Goal: Task Accomplishment & Management: Manage account settings

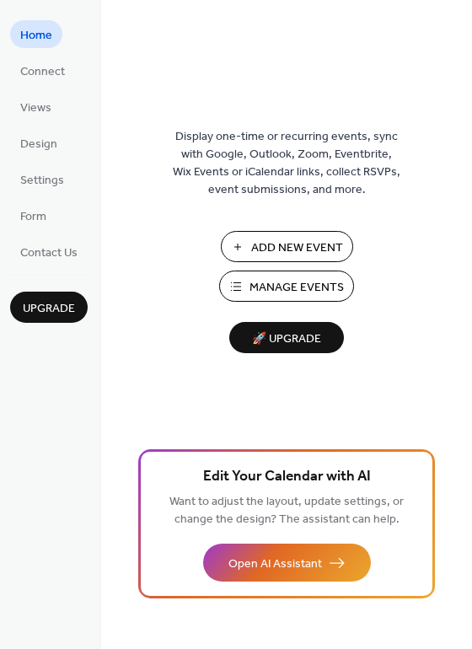
click at [300, 295] on span "Manage Events" at bounding box center [296, 288] width 94 height 18
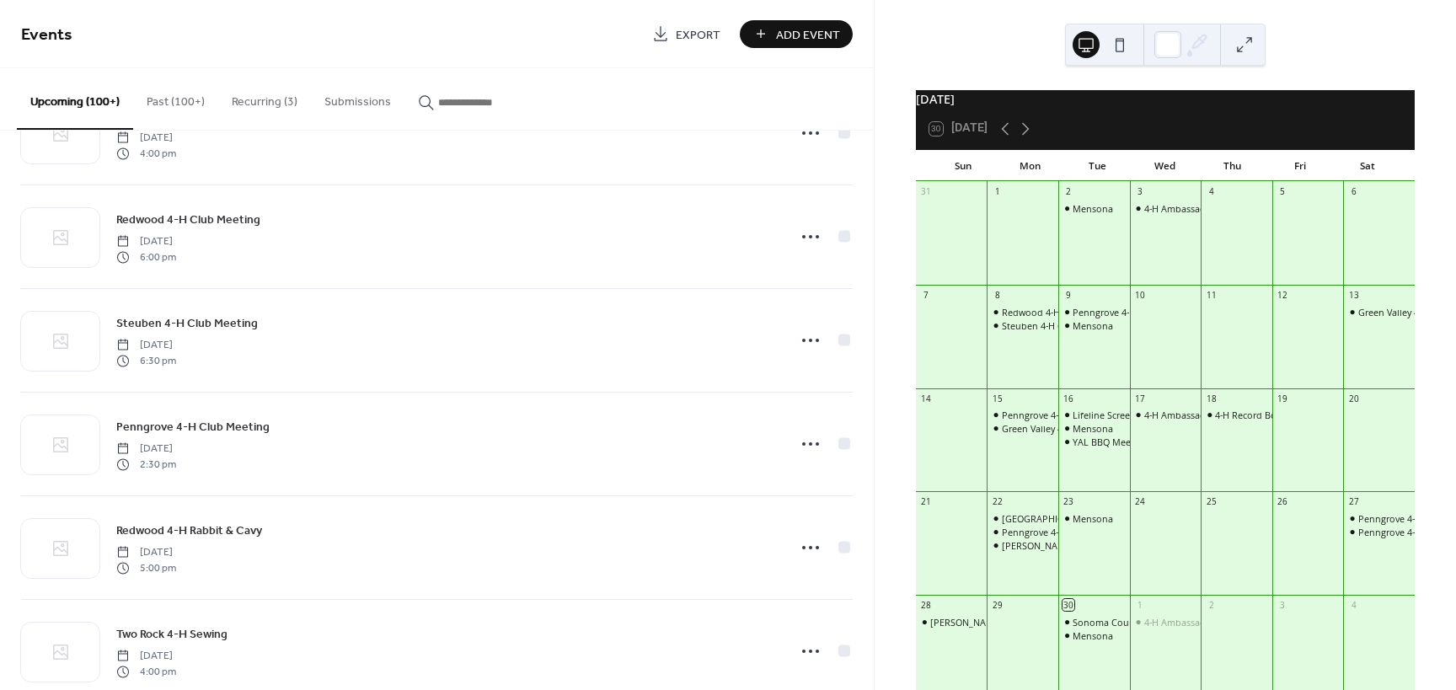
scroll to position [4479, 0]
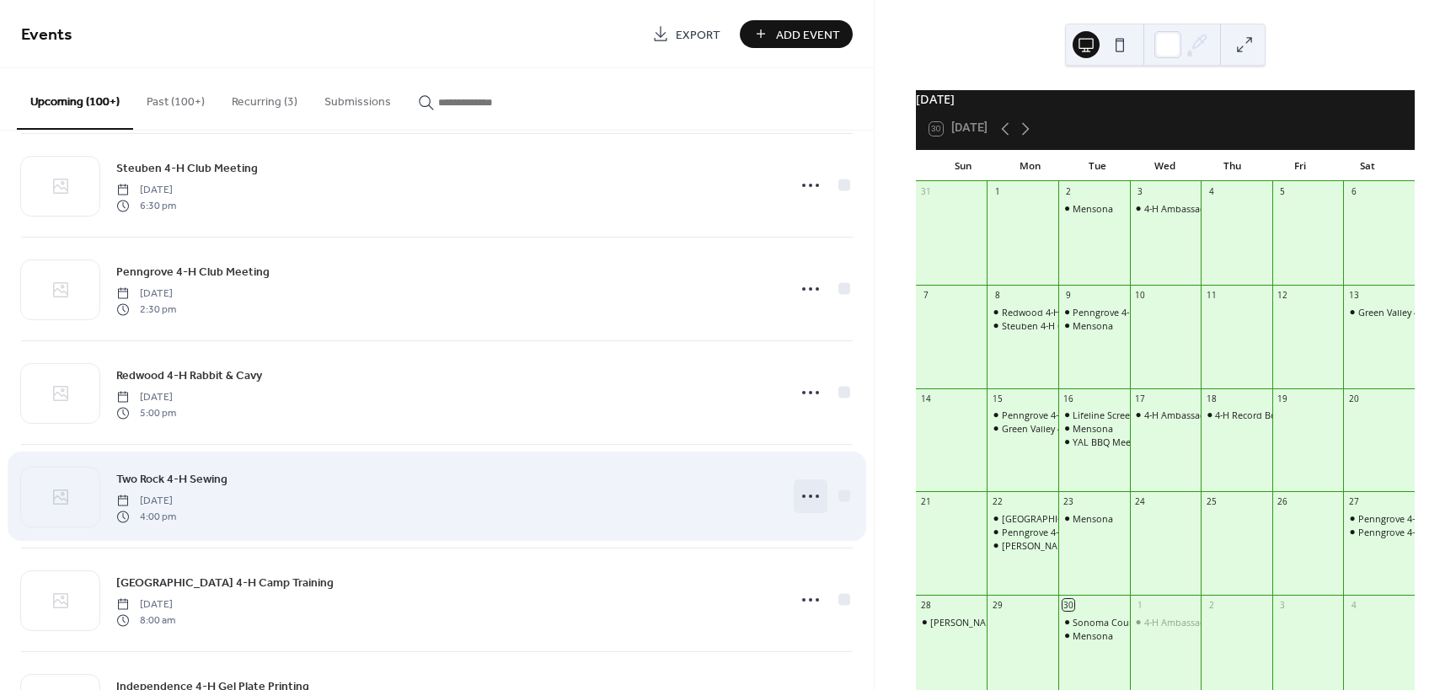
click at [809, 495] on circle at bounding box center [810, 496] width 3 height 3
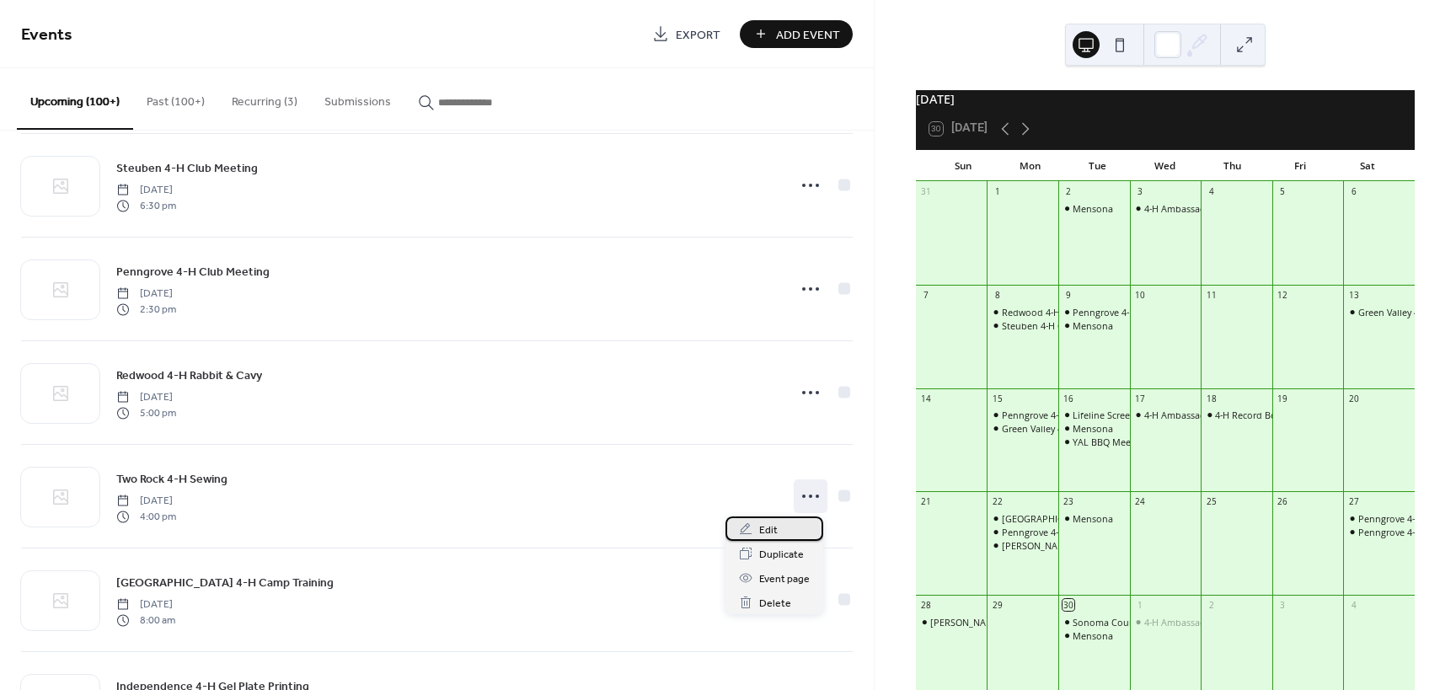
click at [758, 534] on div "Edit" at bounding box center [775, 529] width 98 height 24
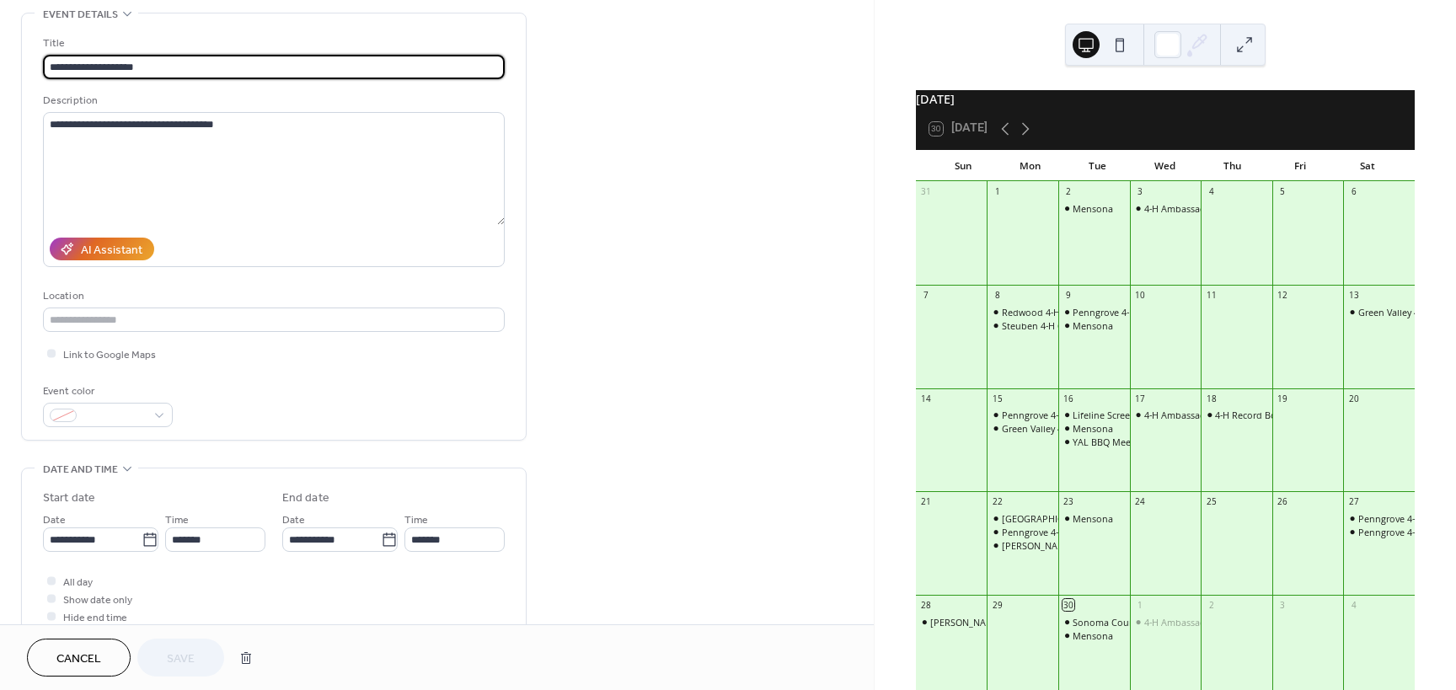
scroll to position [84, 0]
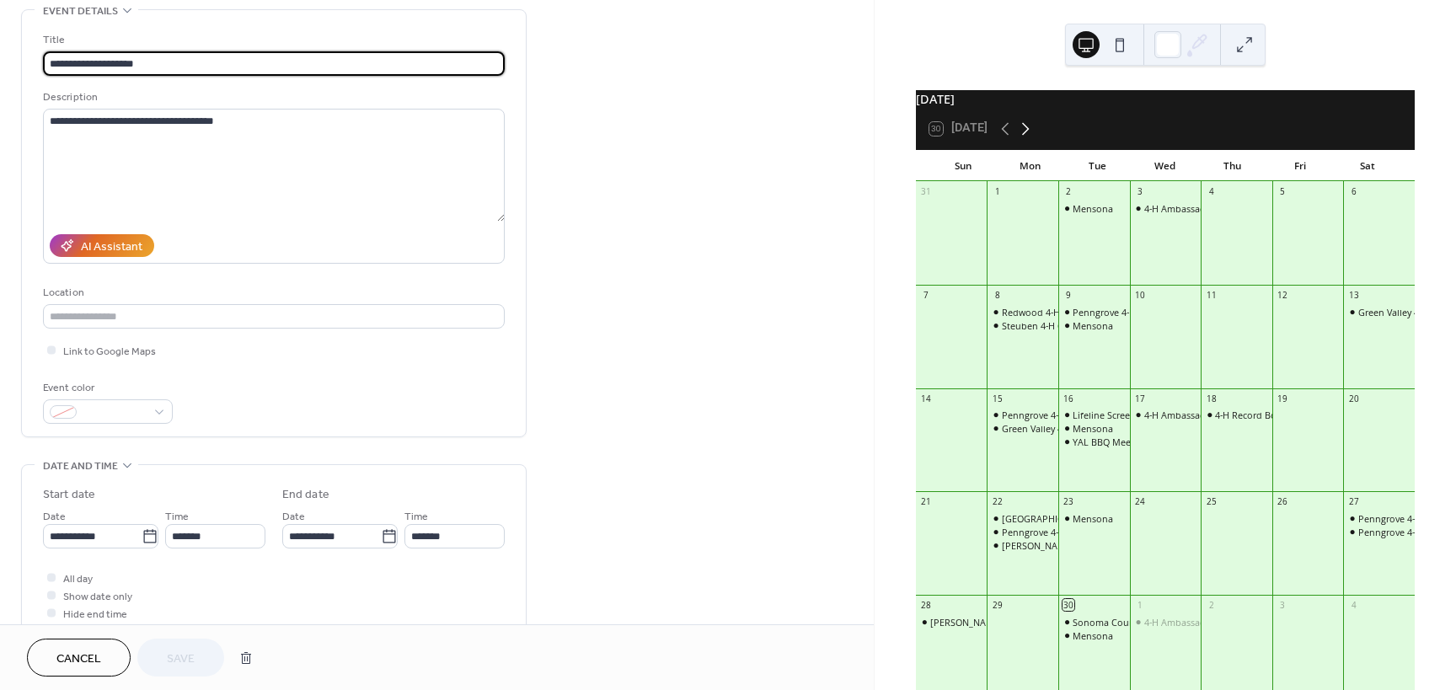
click at [1028, 139] on icon at bounding box center [1025, 129] width 20 height 20
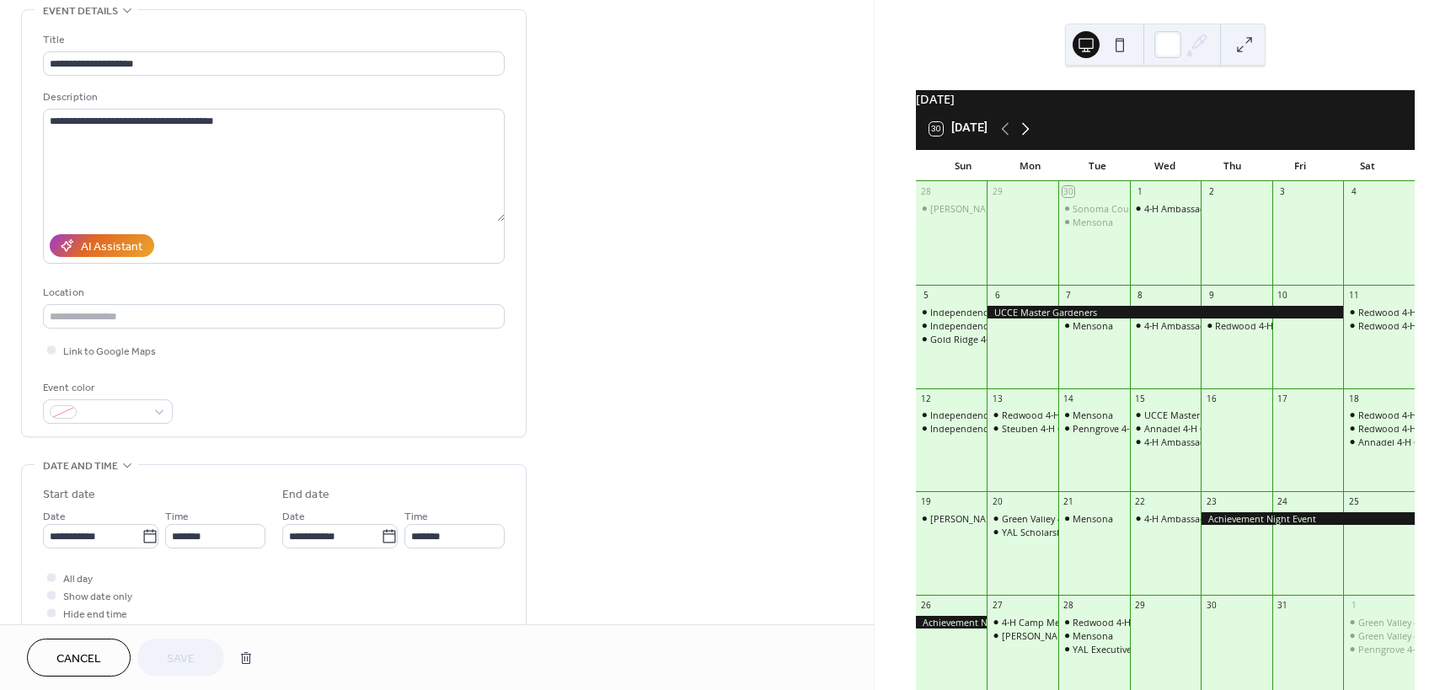
click at [1028, 139] on icon at bounding box center [1025, 129] width 20 height 20
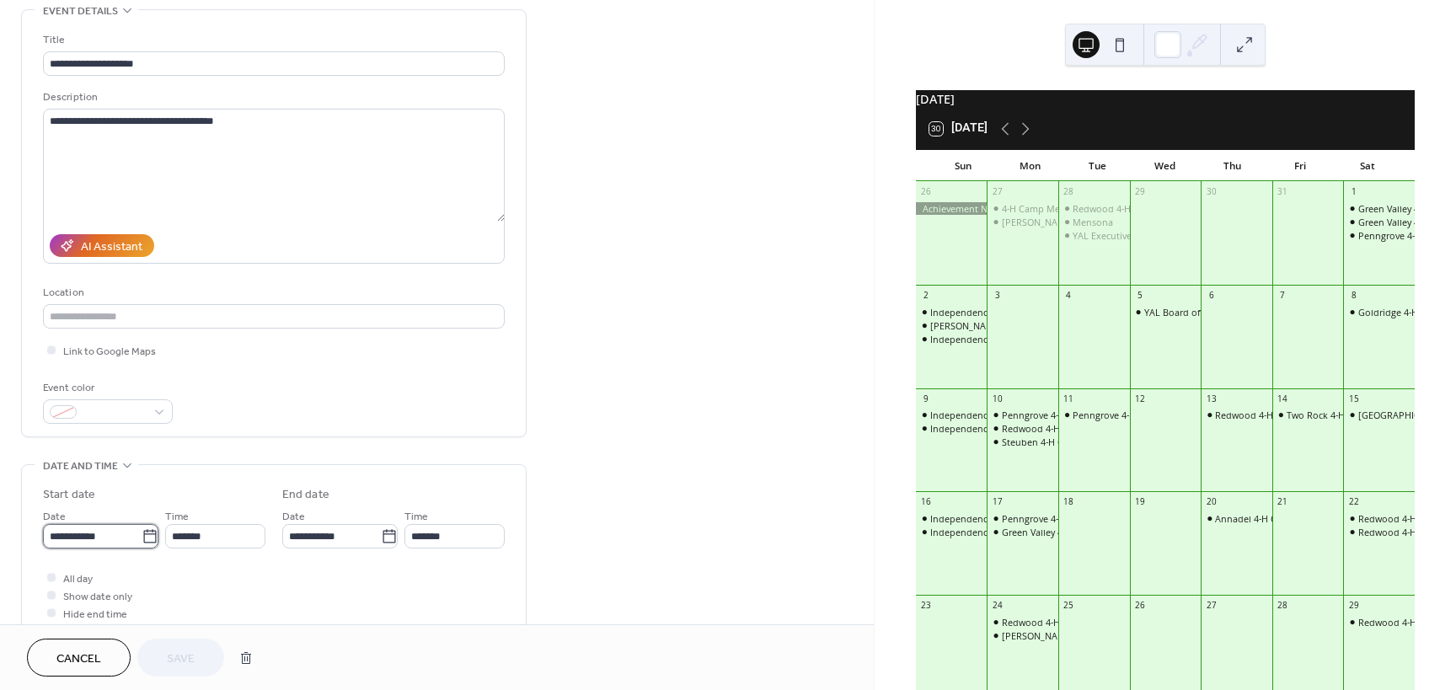
click at [99, 538] on input "**********" at bounding box center [92, 536] width 99 height 24
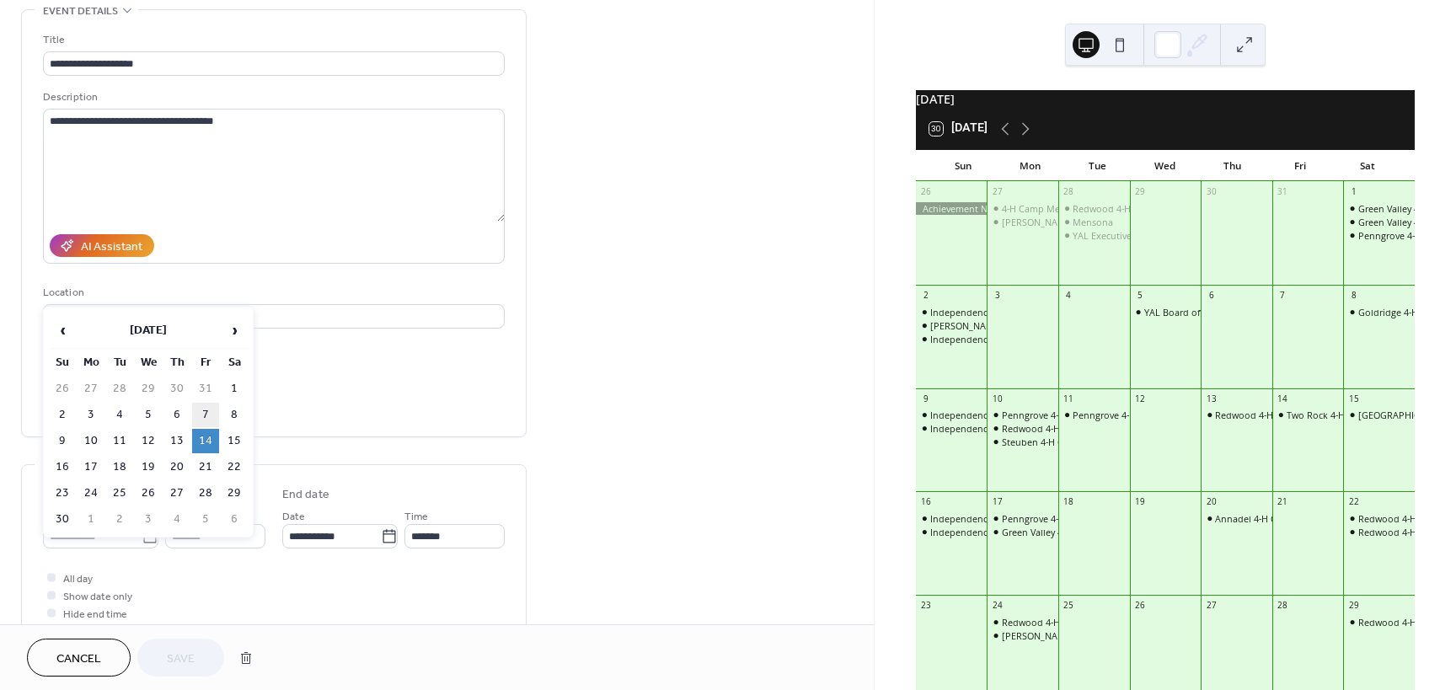
click at [208, 417] on td "7" at bounding box center [205, 415] width 27 height 24
type input "**********"
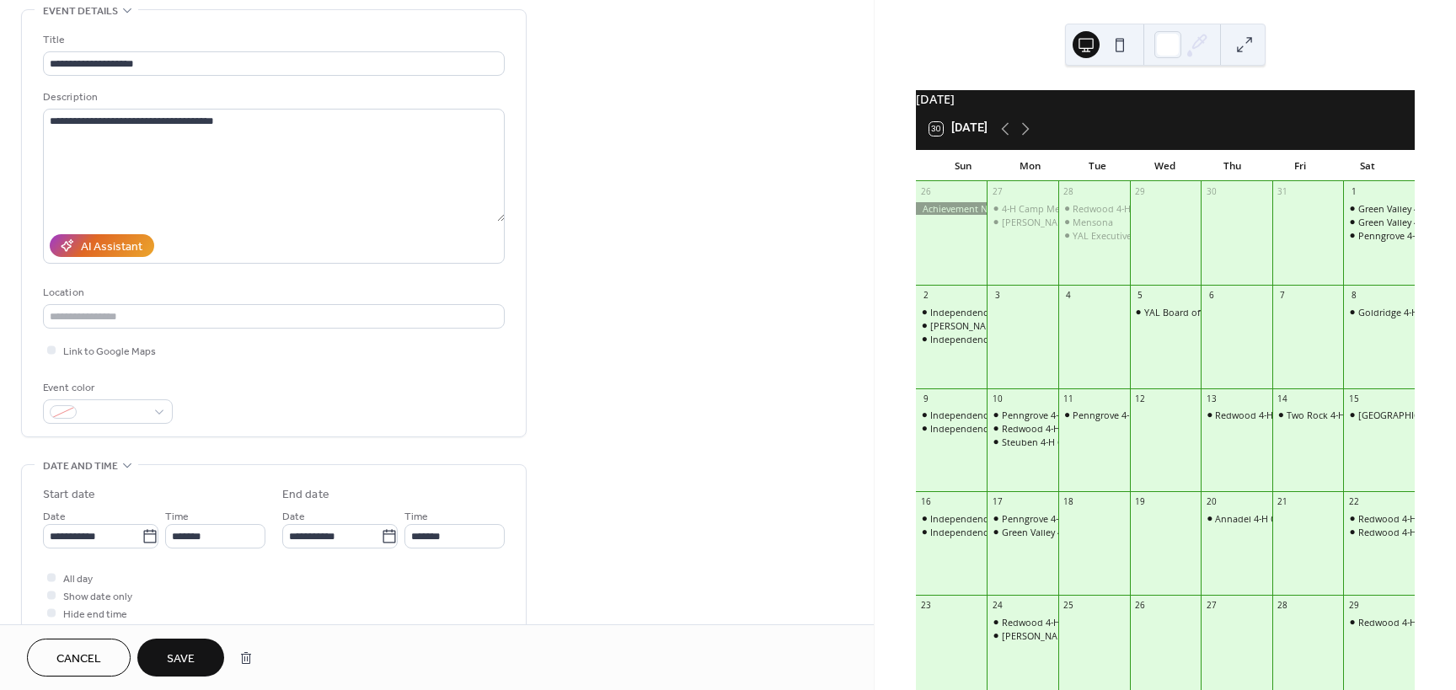
click at [168, 667] on span "Save" at bounding box center [181, 660] width 28 height 18
